Goal: Task Accomplishment & Management: Manage account settings

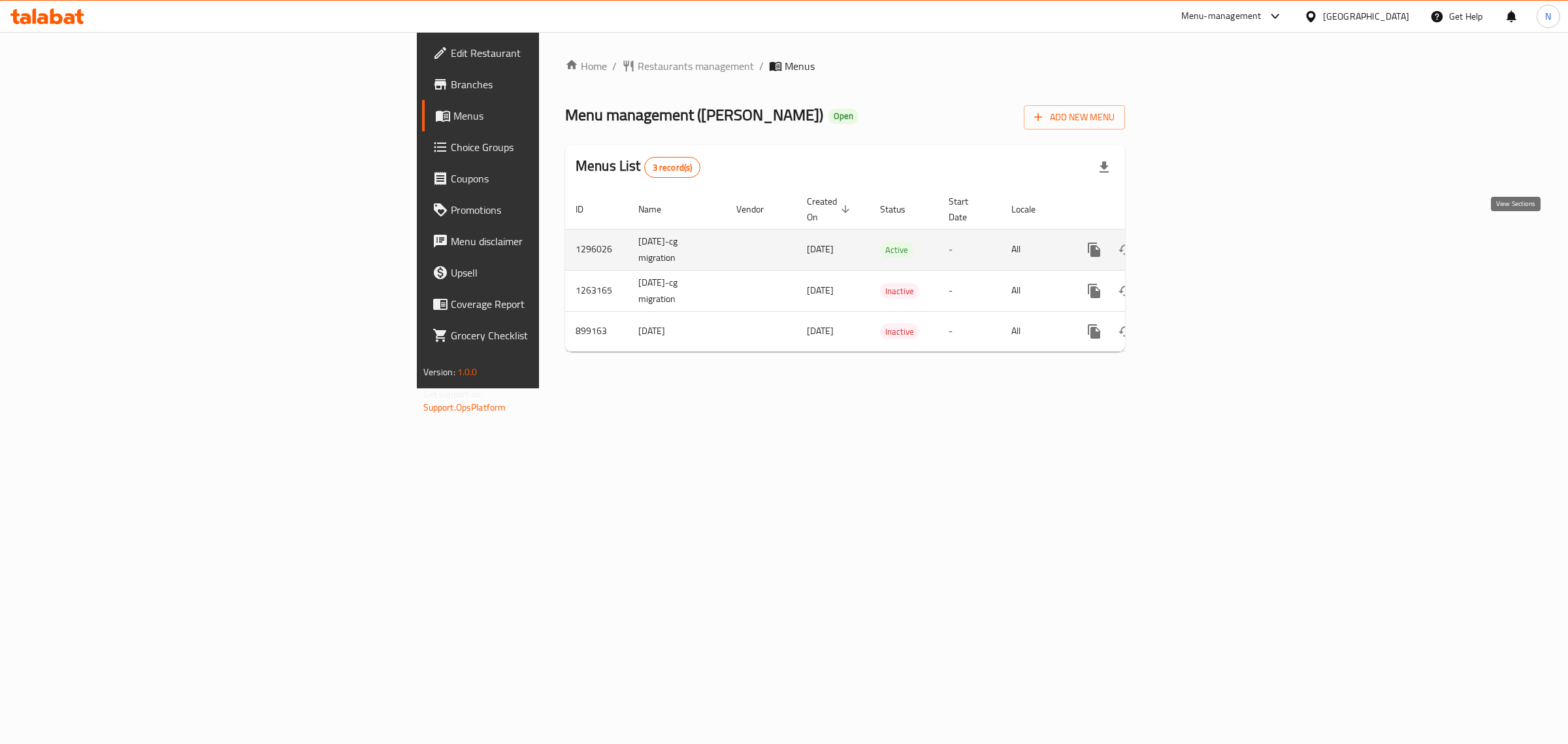
click at [1197, 242] on icon "enhanced table" at bounding box center [1189, 250] width 16 height 16
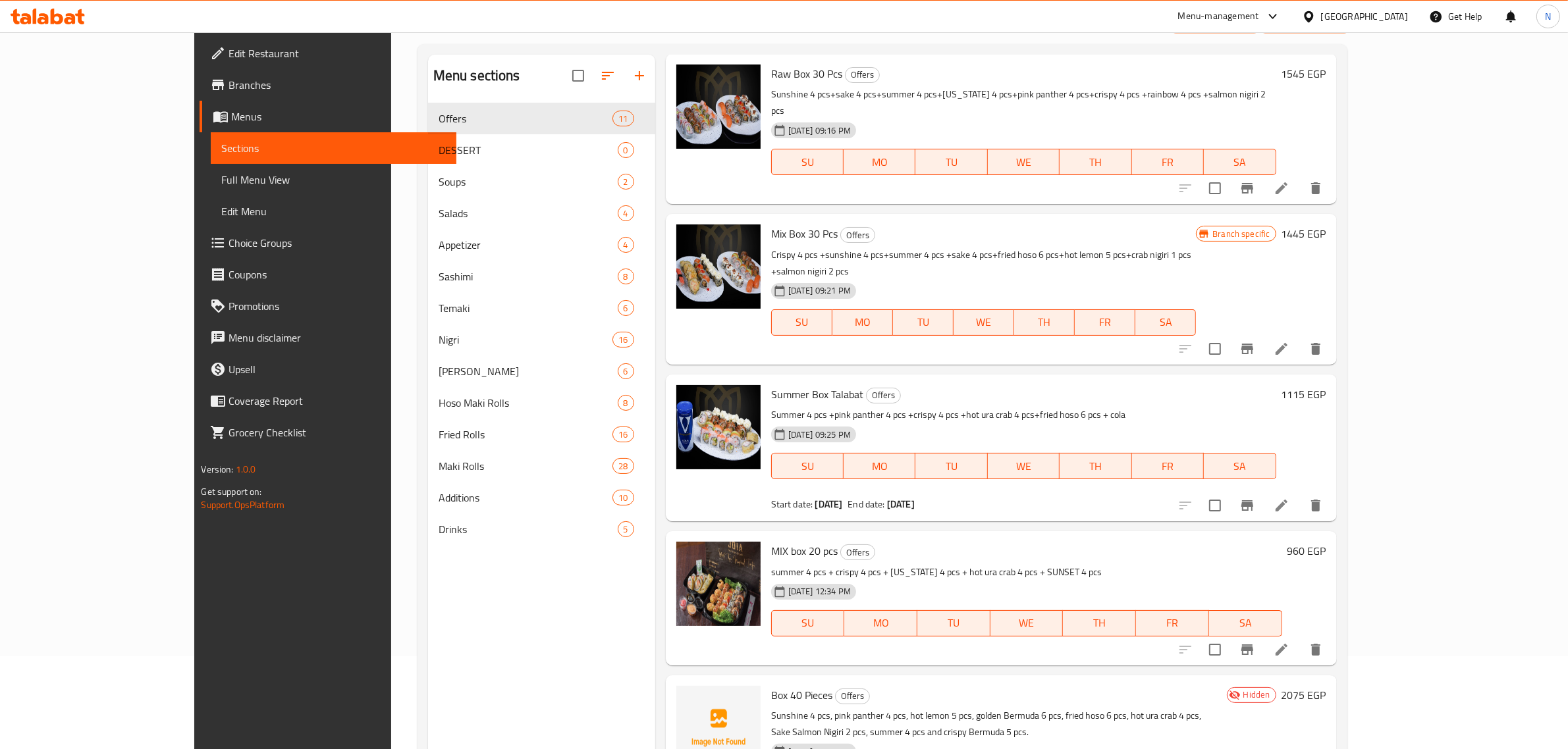
scroll to position [185, 0]
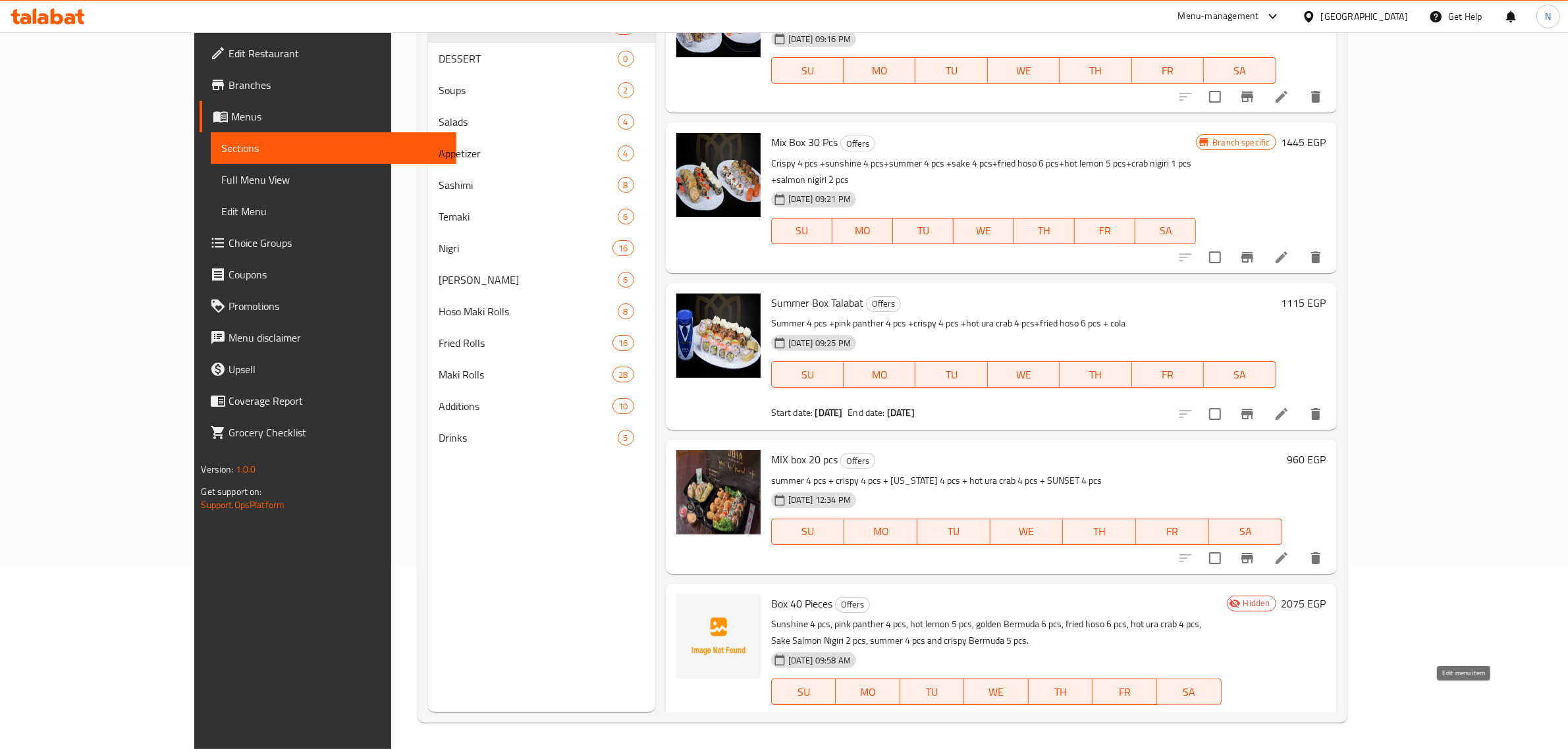
click at [1289, 723] on icon at bounding box center [1282, 731] width 16 height 16
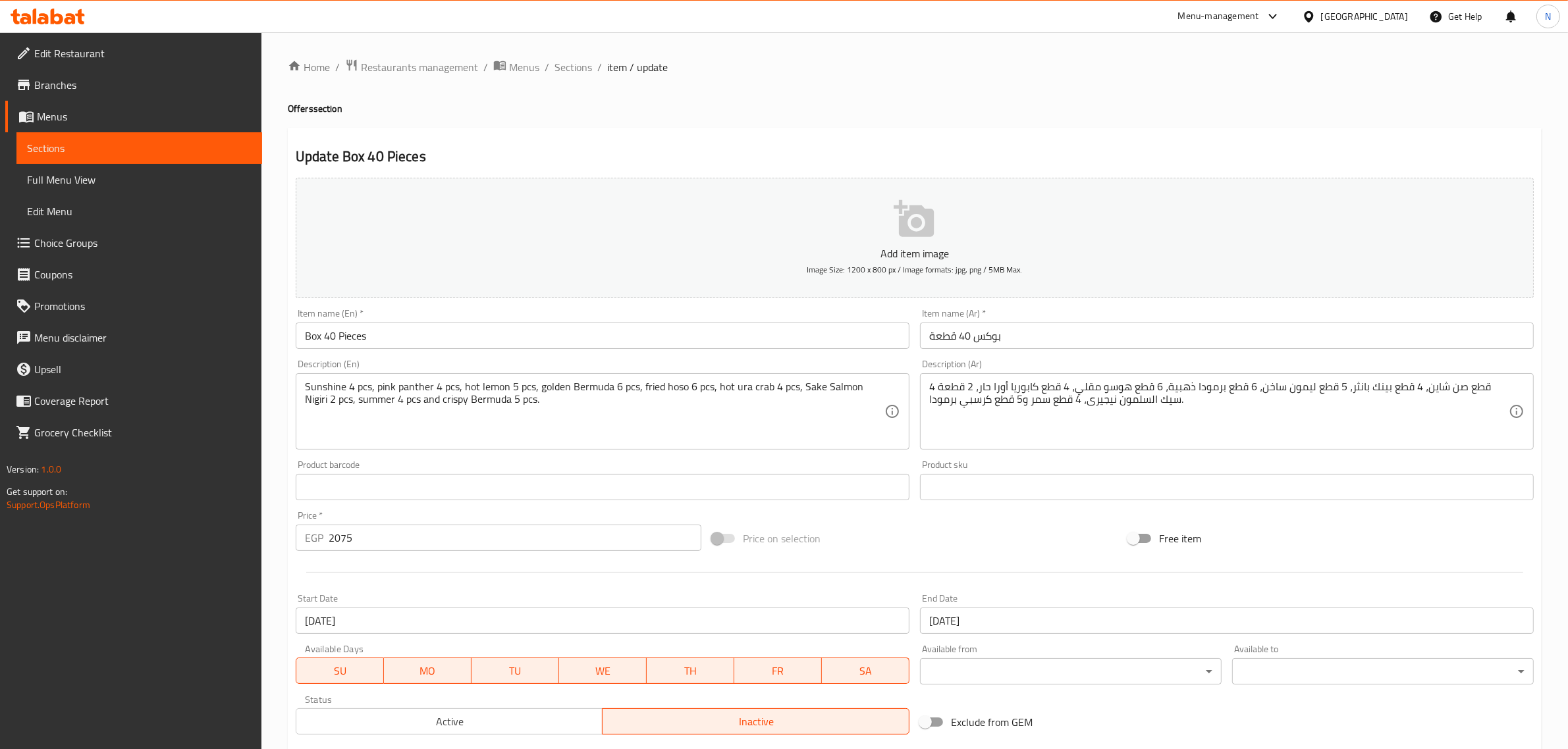
click at [499, 346] on input "Box 40 Pieces" at bounding box center [602, 335] width 613 height 26
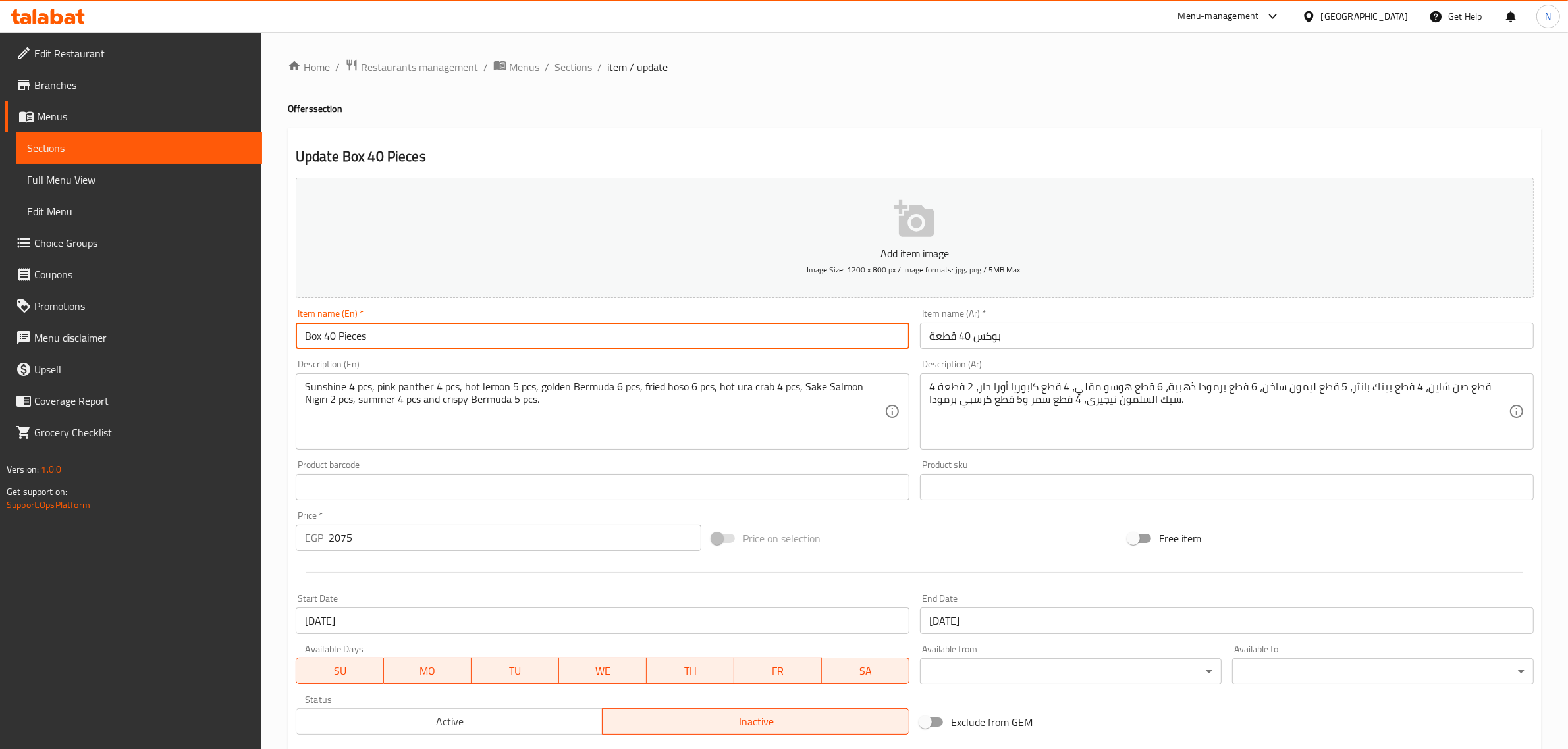
click at [499, 346] on input "Box 40 Pieces" at bounding box center [602, 335] width 613 height 26
